Goal: Book appointment/travel/reservation

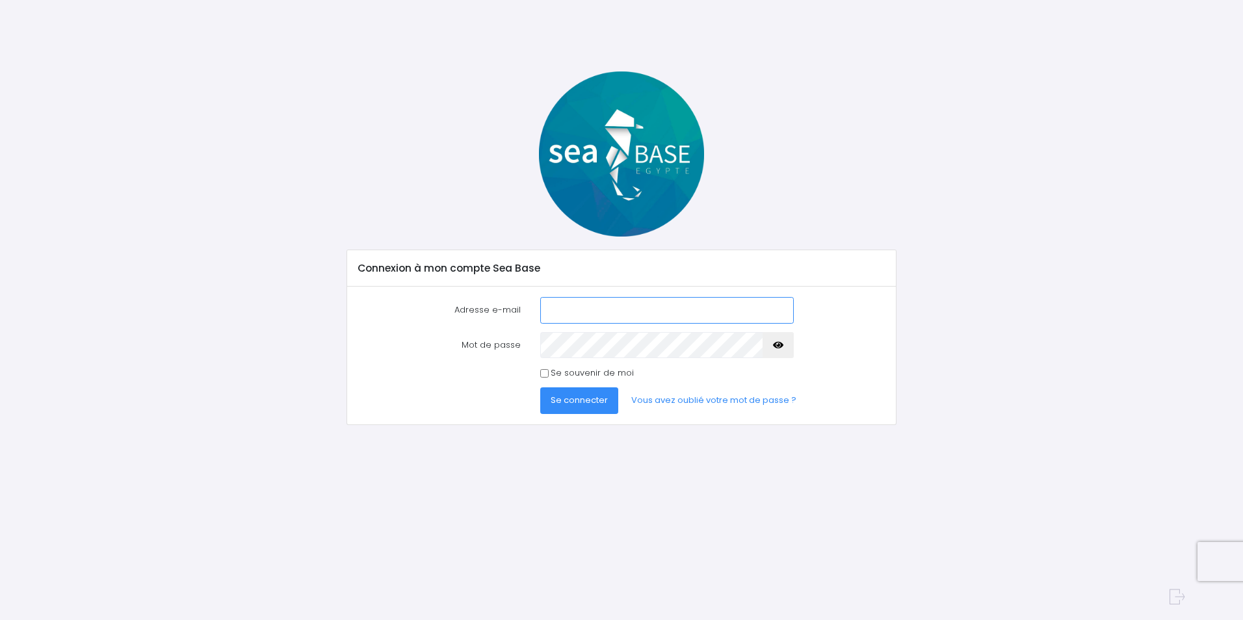
click at [675, 312] on input "Adresse e-mail" at bounding box center [667, 310] width 254 height 26
type input "matthieu.kissel@wanadoo.fr"
click at [540, 387] on button "Se connecter" at bounding box center [579, 400] width 78 height 26
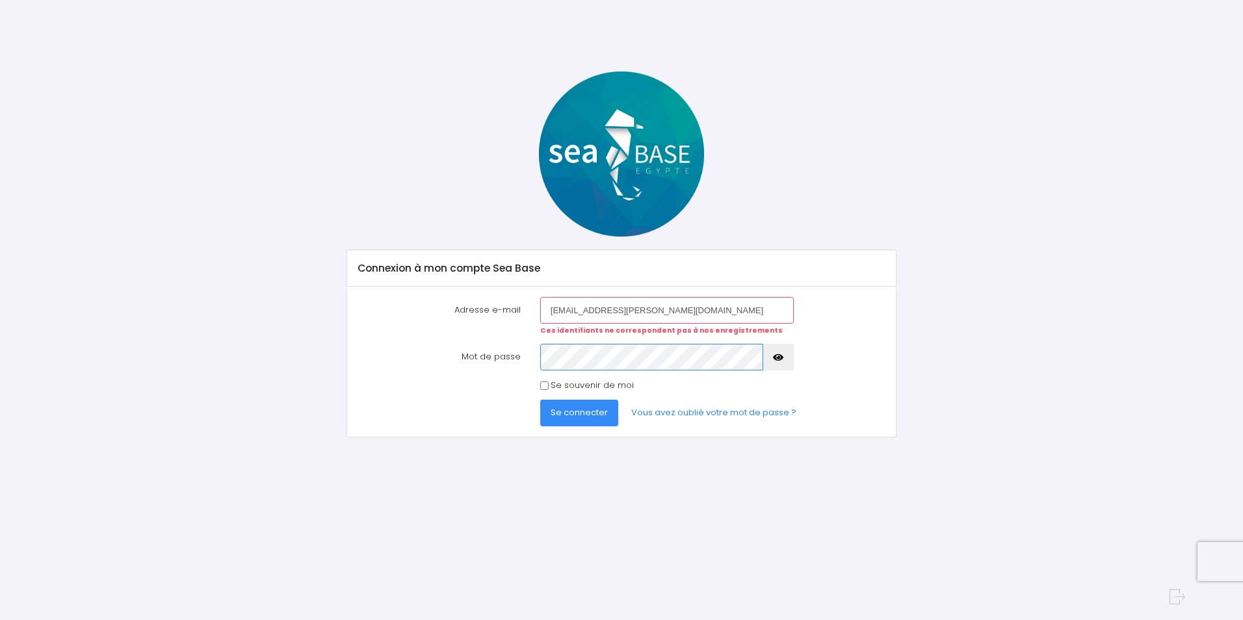
click at [540, 400] on button "Se connecter" at bounding box center [579, 413] width 78 height 26
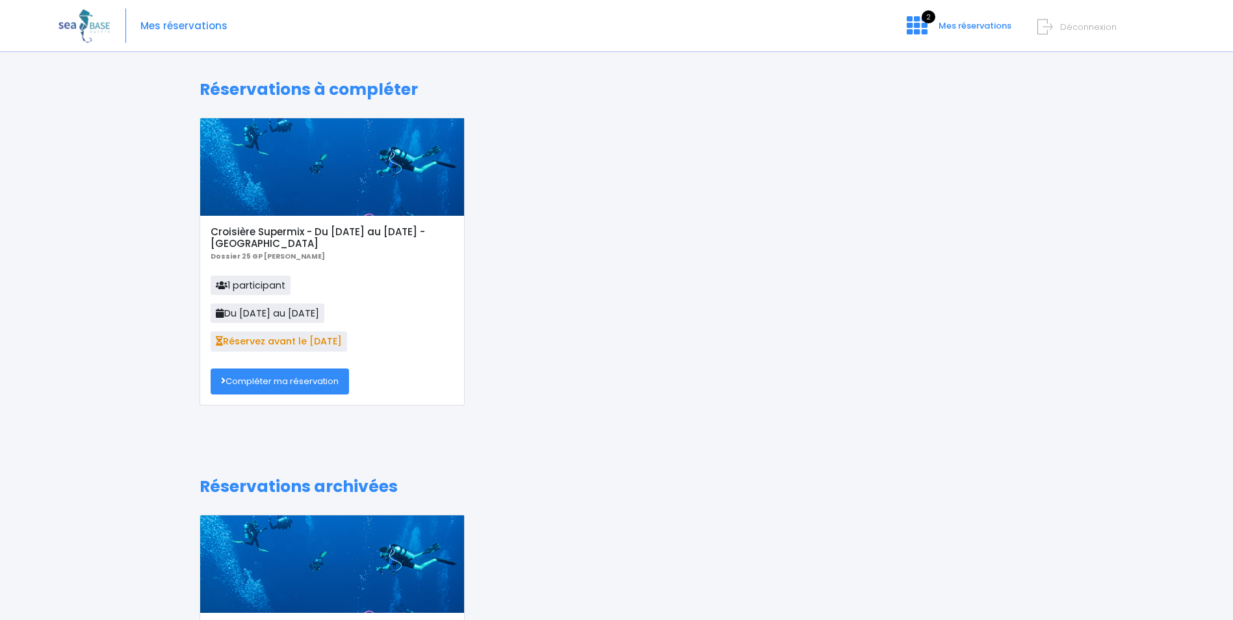
click at [274, 387] on link "Compléter ma réservation" at bounding box center [280, 382] width 138 height 26
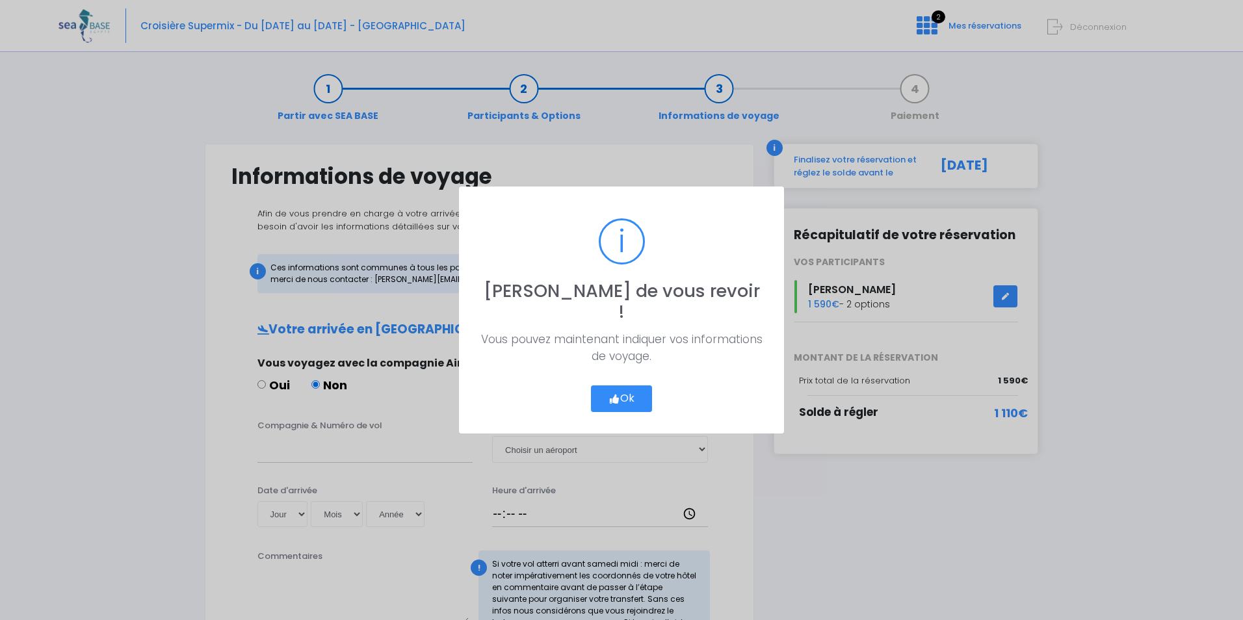
click at [618, 399] on icon "button" at bounding box center [615, 399] width 12 height 0
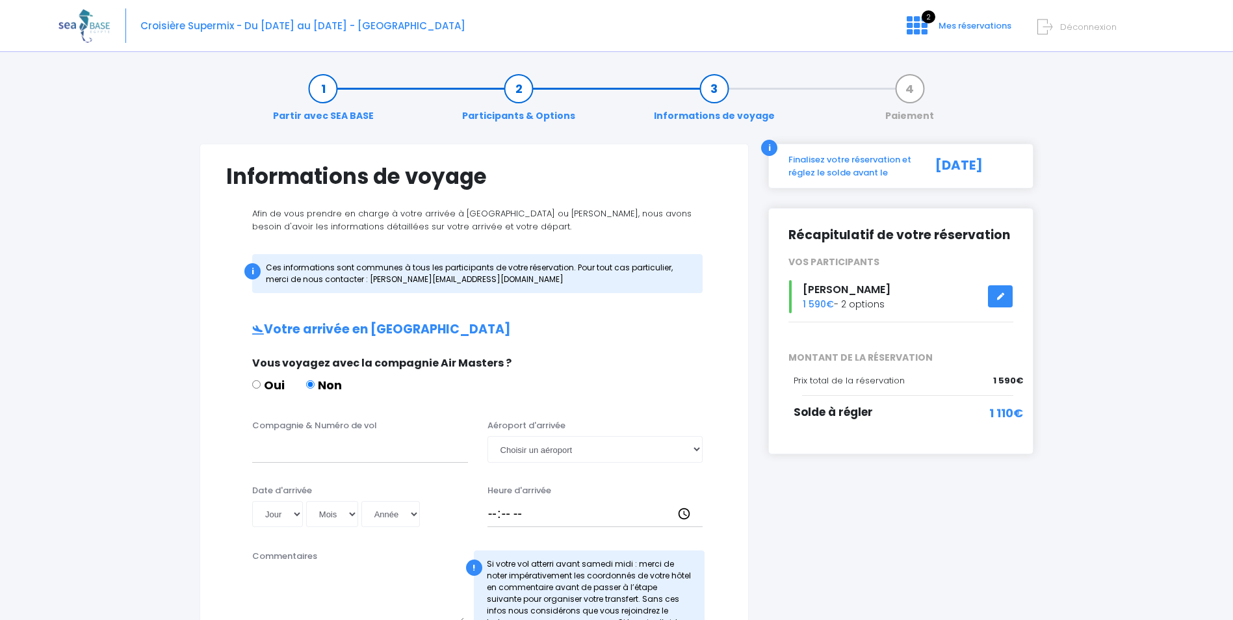
click at [999, 296] on icon at bounding box center [1000, 296] width 9 height 0
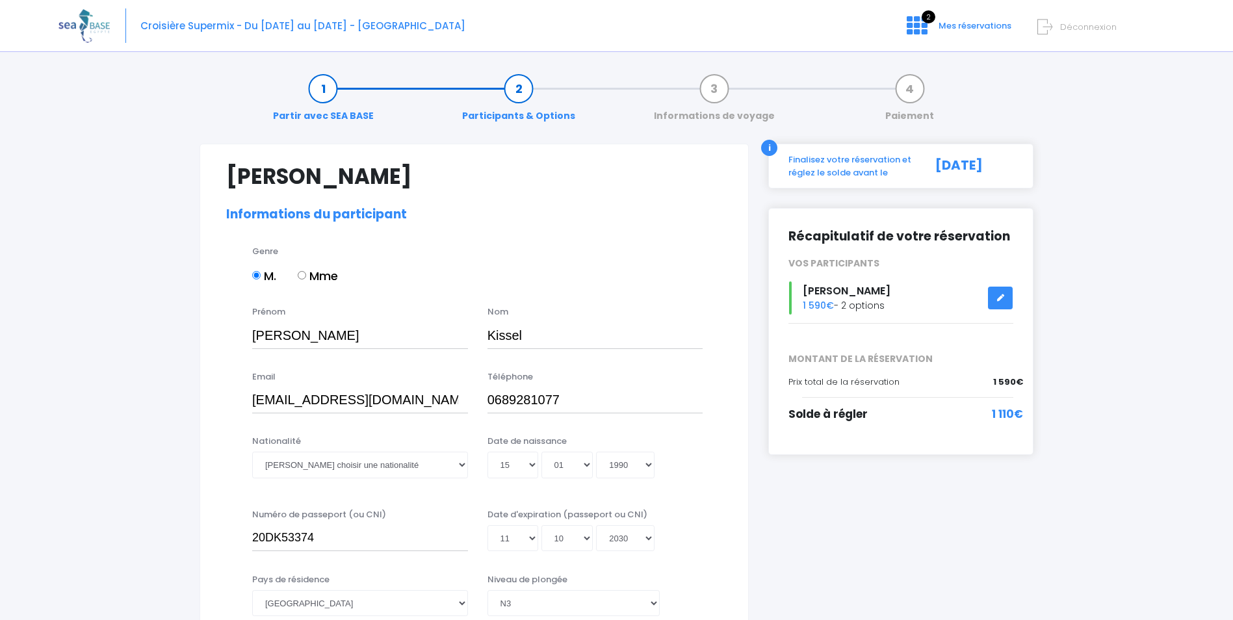
select select "N3"
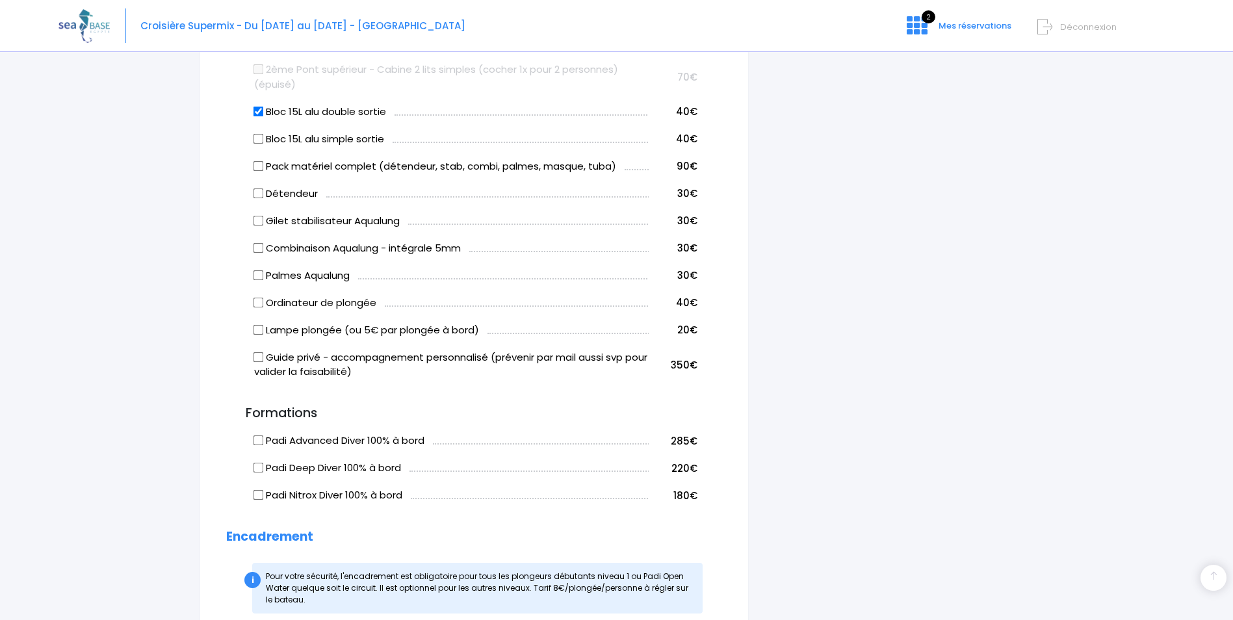
scroll to position [845, 0]
click at [263, 194] on input "Détendeur" at bounding box center [259, 192] width 10 height 10
checkbox input "true"
click at [259, 221] on input "Gilet stabilisateur Aqualung" at bounding box center [259, 220] width 10 height 10
checkbox input "true"
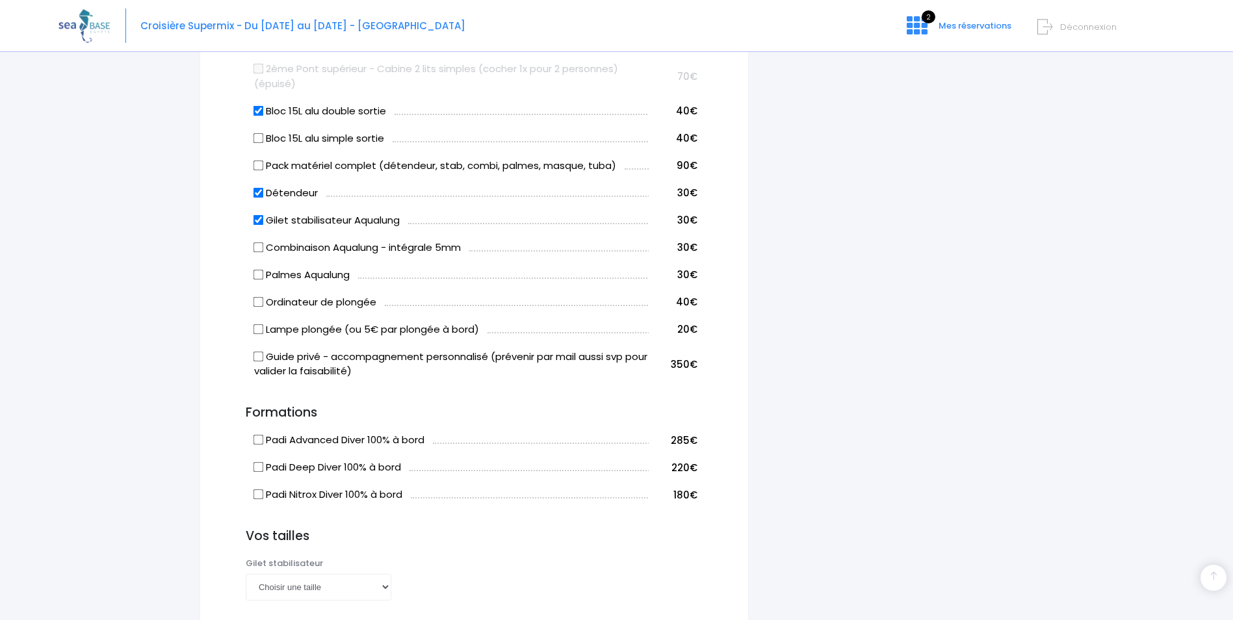
click at [259, 243] on input "Combinaison Aqualung - intégrale 5mm" at bounding box center [259, 247] width 10 height 10
checkbox input "true"
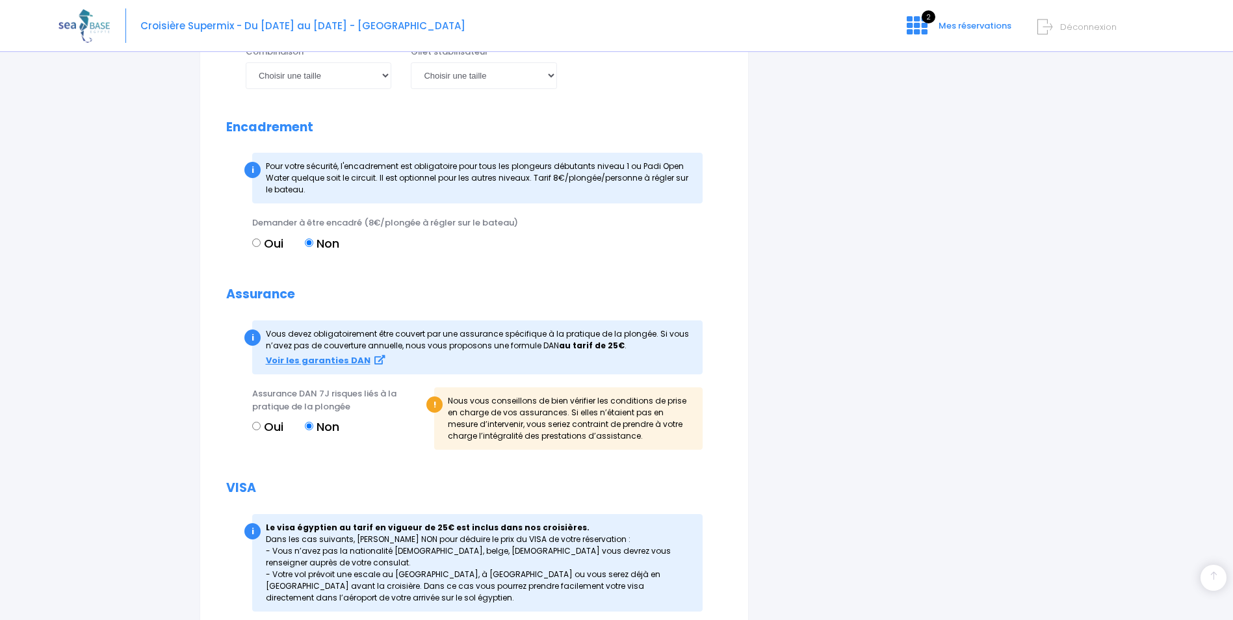
scroll to position [1543, 0]
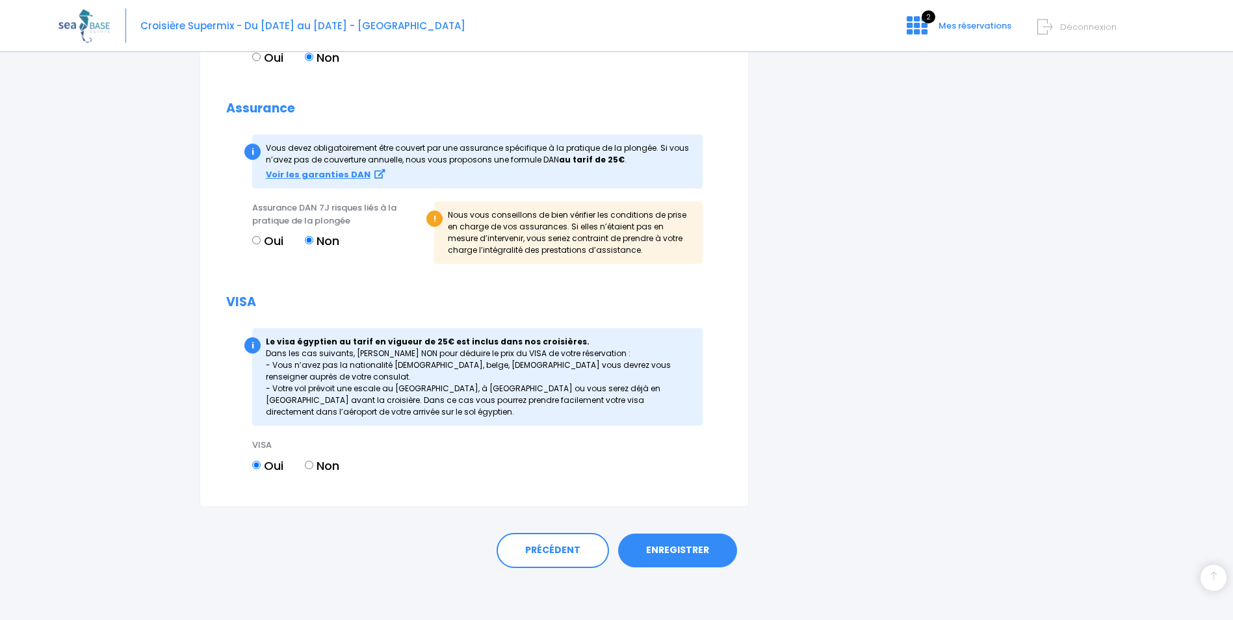
click at [653, 550] on link "ENREGISTRER" at bounding box center [677, 551] width 119 height 34
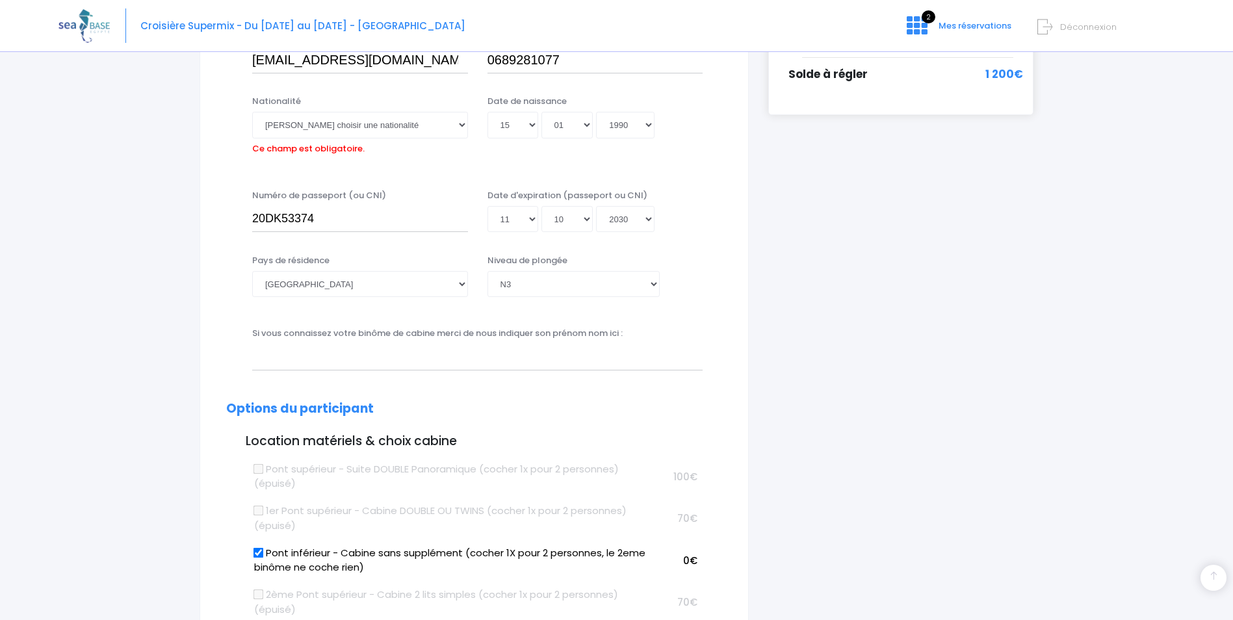
scroll to position [322, 0]
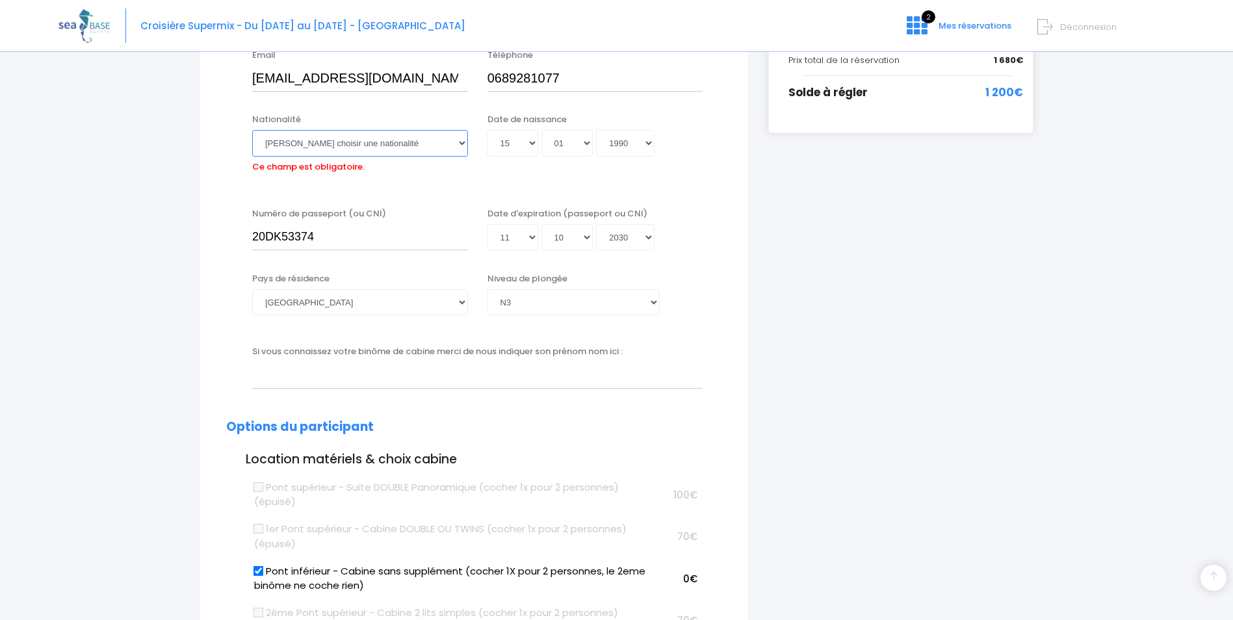
click at [355, 141] on select "Veuillez choisir une nationalité Afghane Albanaise Algerienne Allemande America…" at bounding box center [360, 143] width 216 height 26
select select "Française"
click at [252, 130] on select "Veuillez choisir une nationalité Afghane Albanaise Algerienne Allemande America…" at bounding box center [360, 143] width 216 height 26
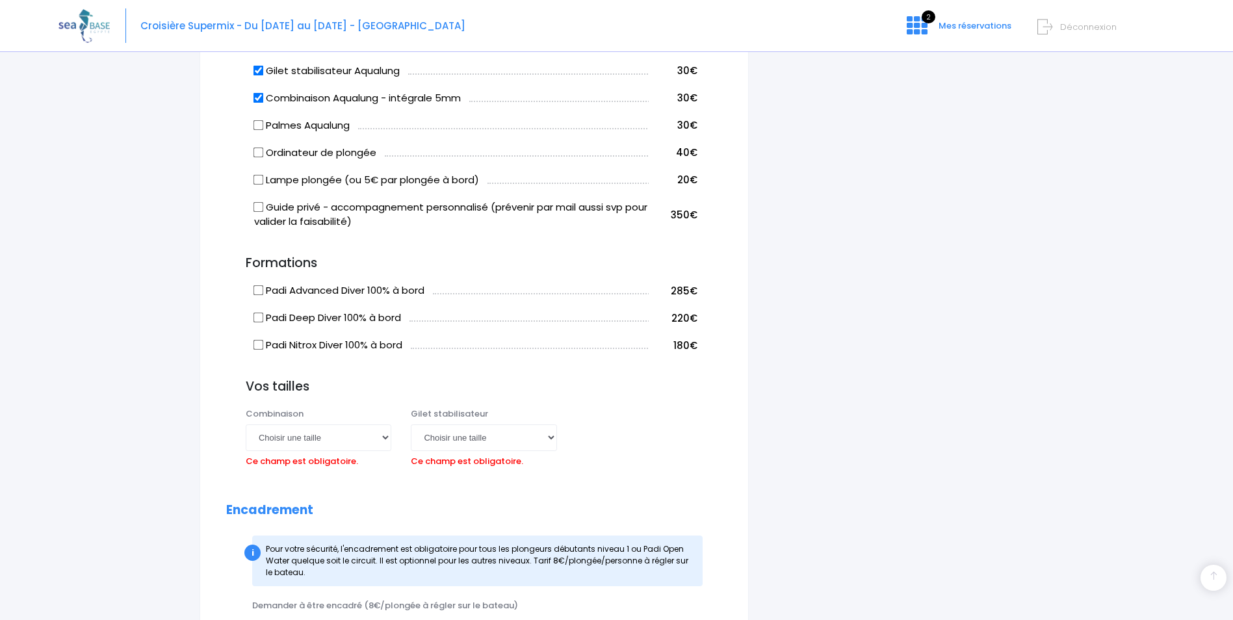
scroll to position [1102, 0]
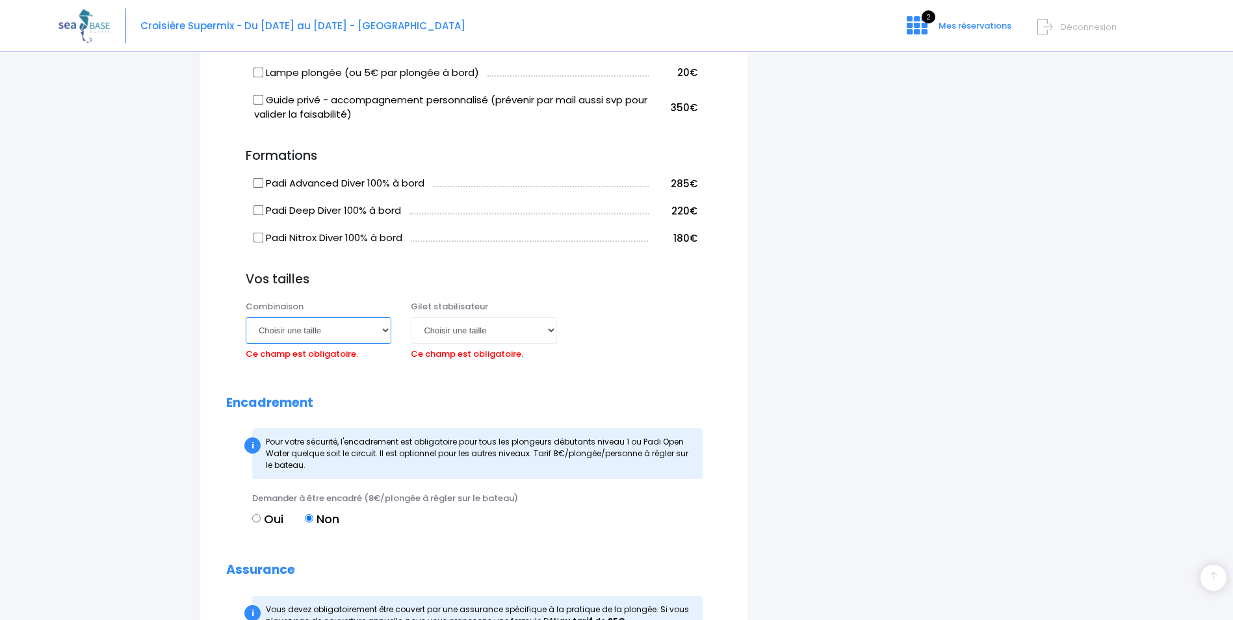
click at [356, 329] on select "Choisir une taille XS S M ML L XL XXL" at bounding box center [319, 330] width 146 height 26
select select "M"
click at [246, 317] on select "Choisir une taille XS S M ML L XL XXL" at bounding box center [319, 330] width 146 height 26
click at [539, 322] on select "Choisir une taille XXS XS S M ML L XL XXL" at bounding box center [484, 330] width 146 height 26
select select "S"
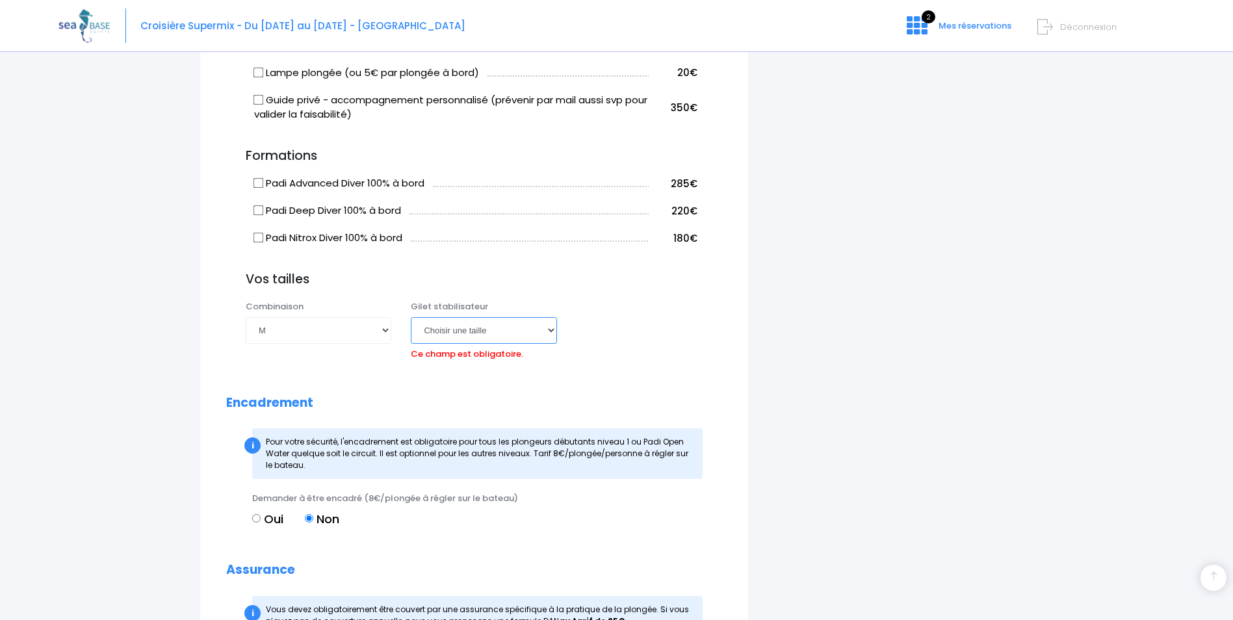
click at [411, 317] on select "Choisir une taille XXS XS S M ML L XL XXL" at bounding box center [484, 330] width 146 height 26
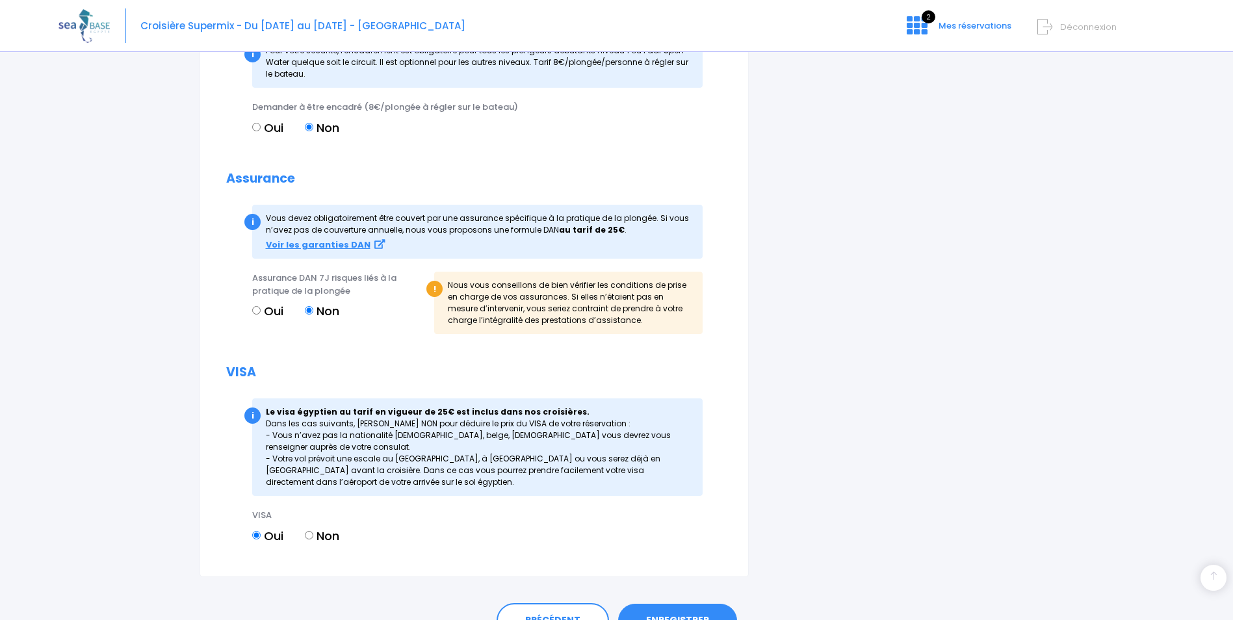
scroll to position [1543, 0]
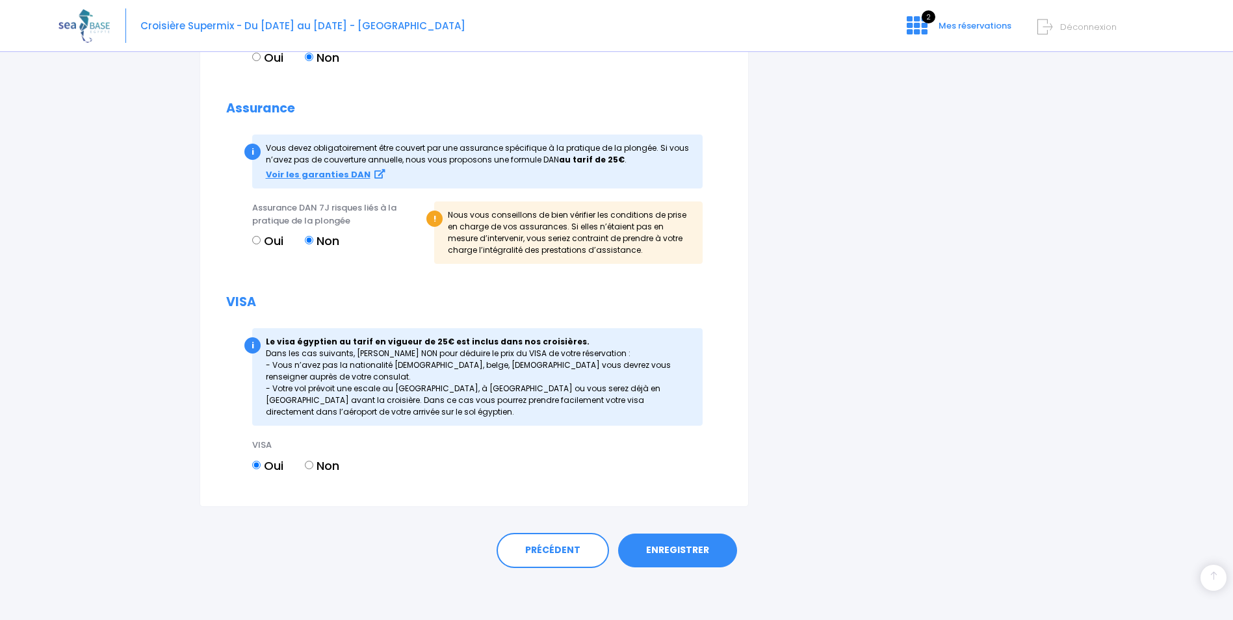
click at [703, 544] on link "ENREGISTRER" at bounding box center [677, 551] width 119 height 34
